Goal: Complete application form

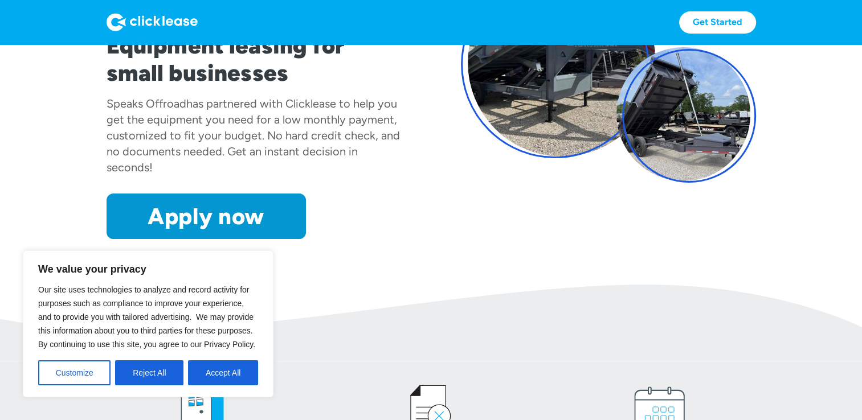
scroll to position [171, 0]
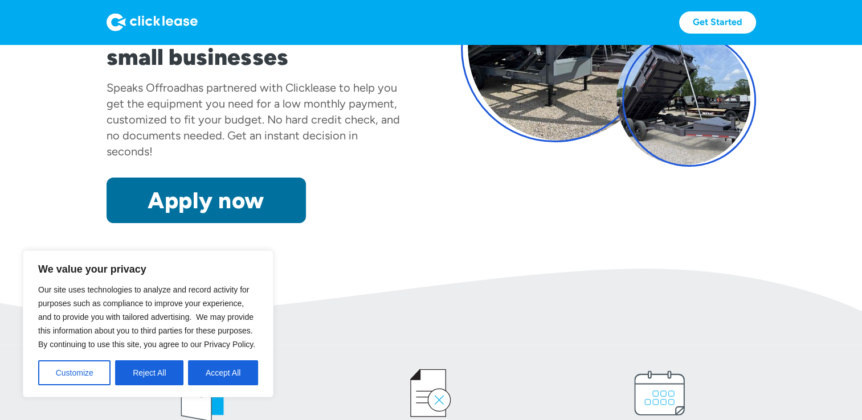
click at [243, 204] on link "Apply now" at bounding box center [206, 201] width 199 height 46
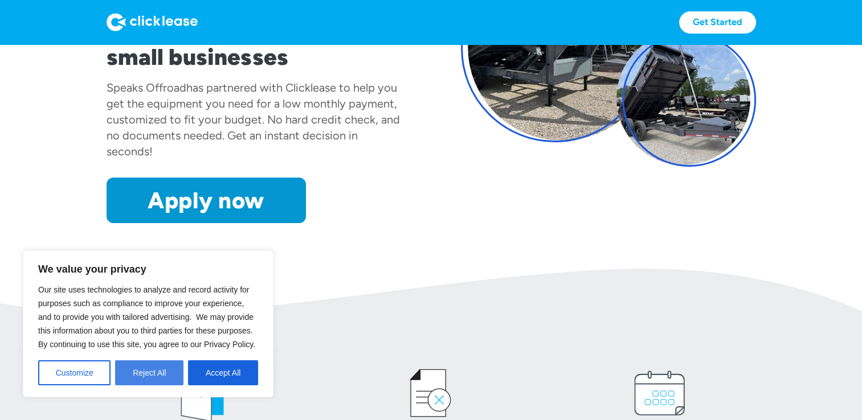
click at [164, 375] on button "Reject All" at bounding box center [149, 373] width 68 height 25
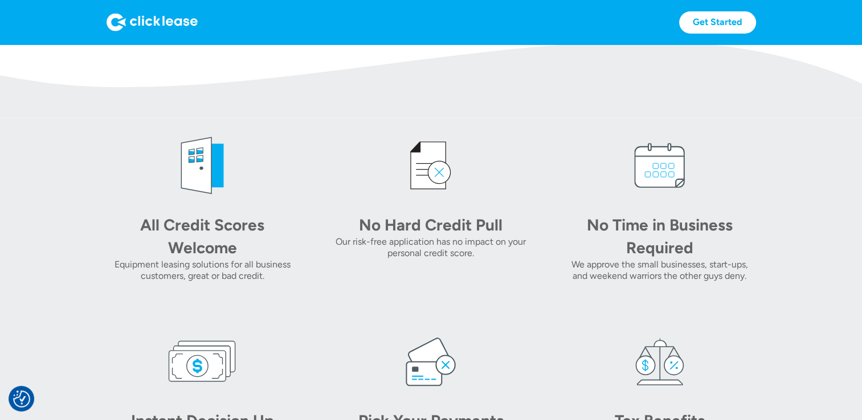
scroll to position [363, 0]
